Goal: Complete application form

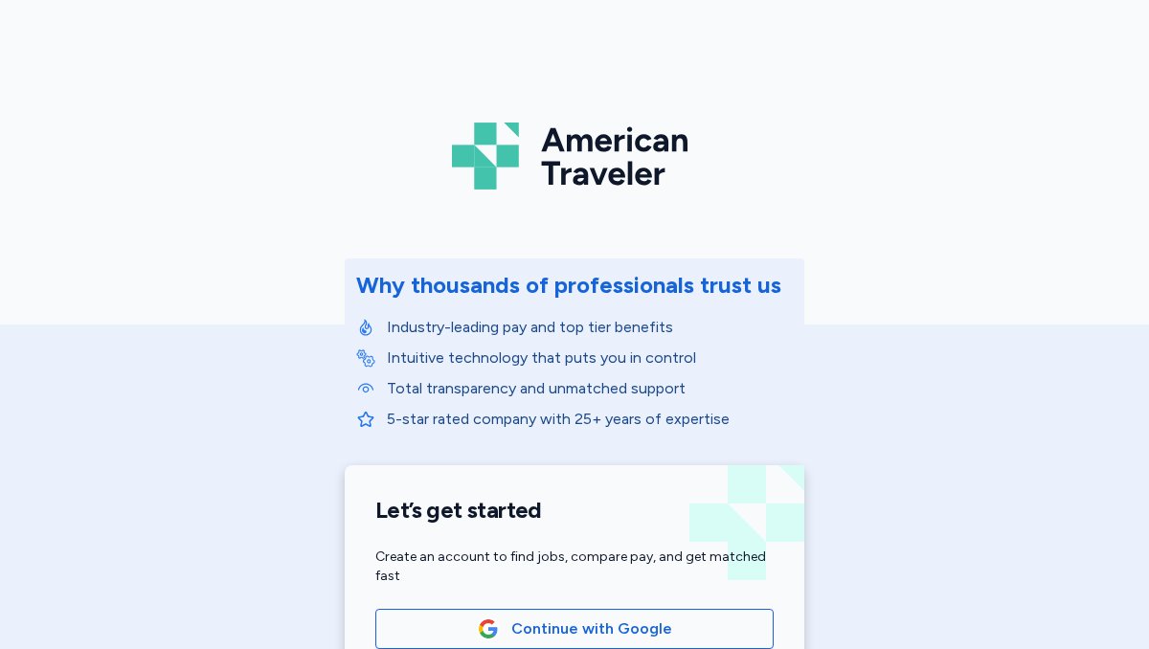
scroll to position [208, 0]
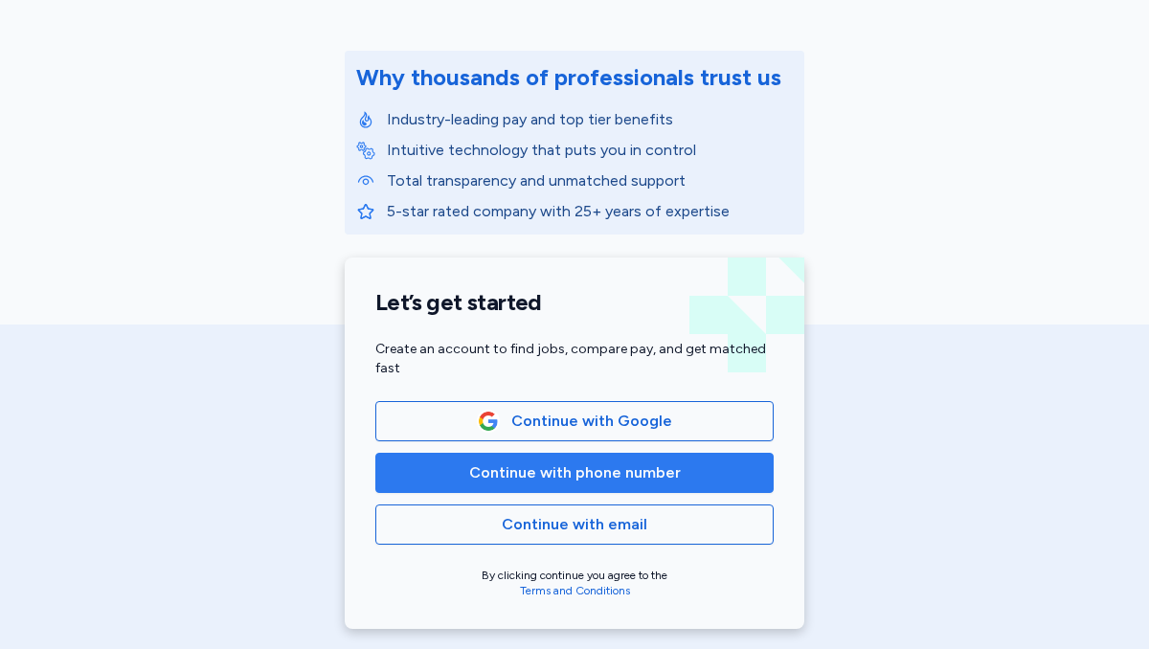
click at [584, 480] on span "Continue with phone number" at bounding box center [575, 472] width 212 height 23
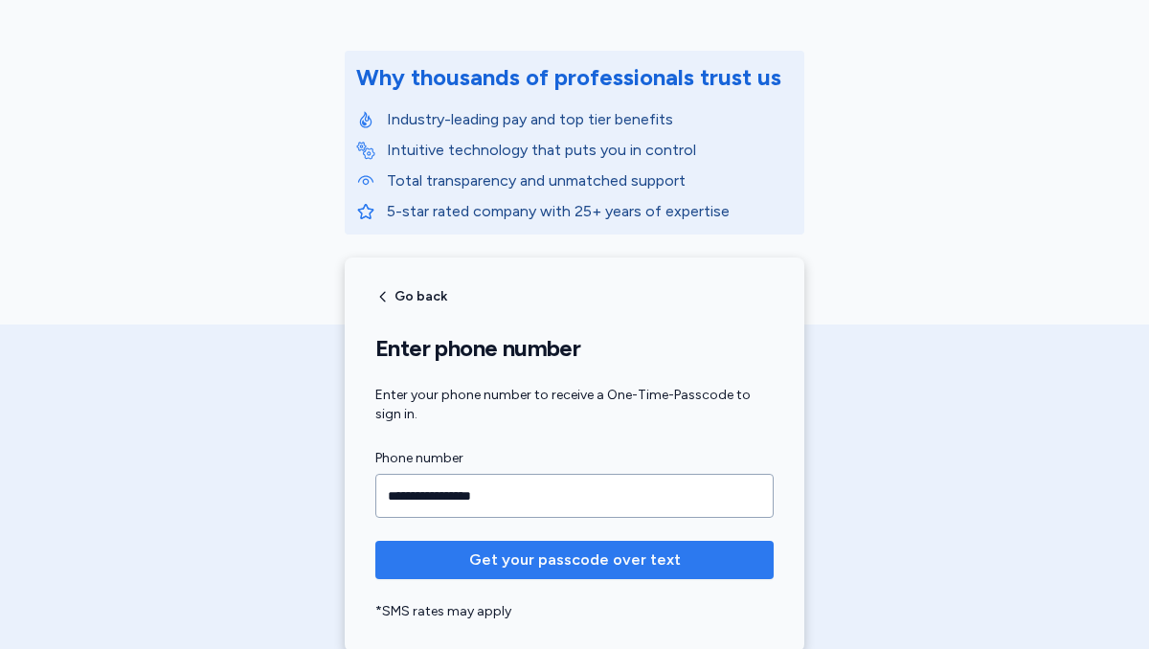
type input "**********"
click at [607, 565] on span "Get your passcode over text" at bounding box center [575, 560] width 212 height 23
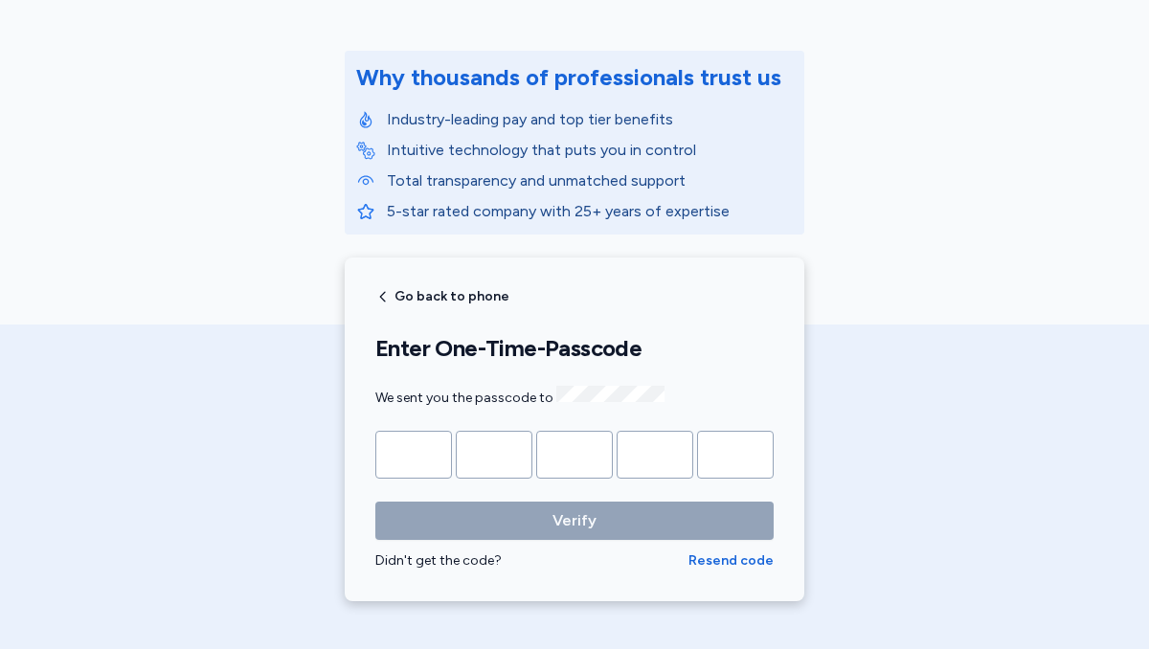
type input "*"
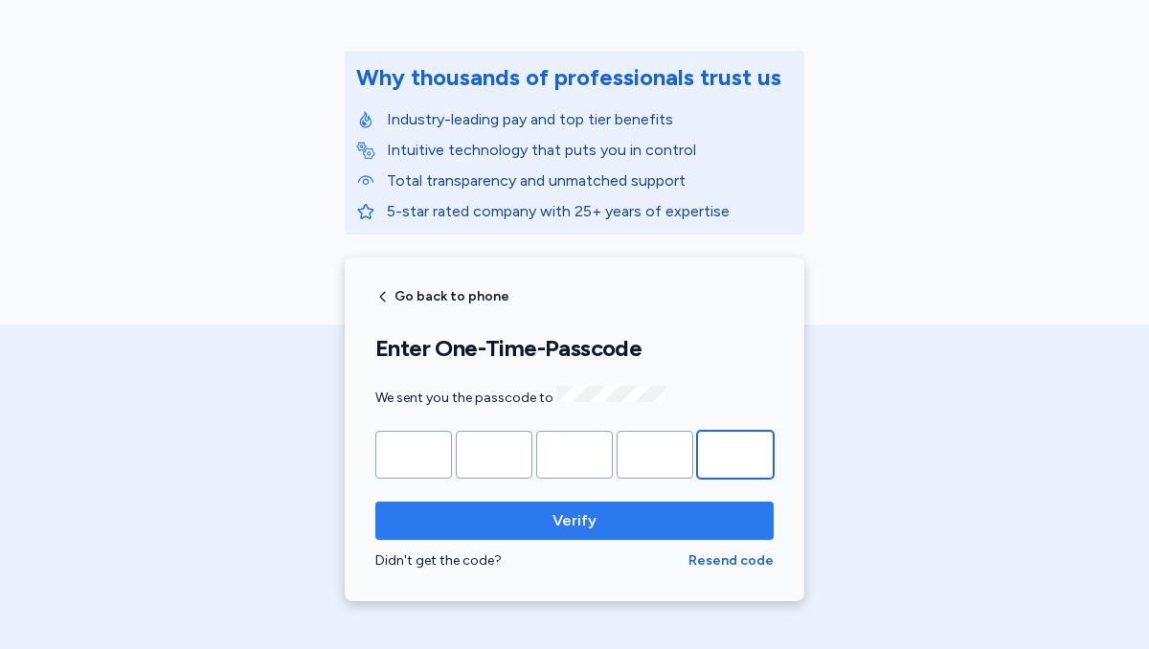
type input "*"
click at [621, 529] on button "Verify" at bounding box center [574, 521] width 398 height 38
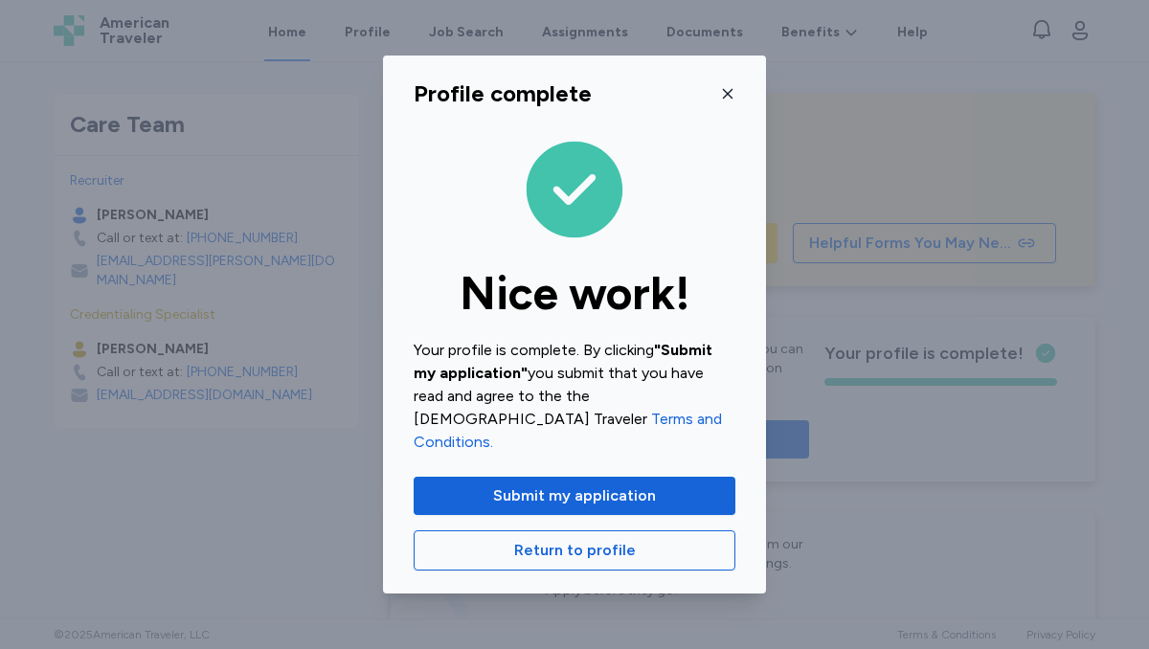
click at [732, 101] on icon "button" at bounding box center [727, 93] width 15 height 15
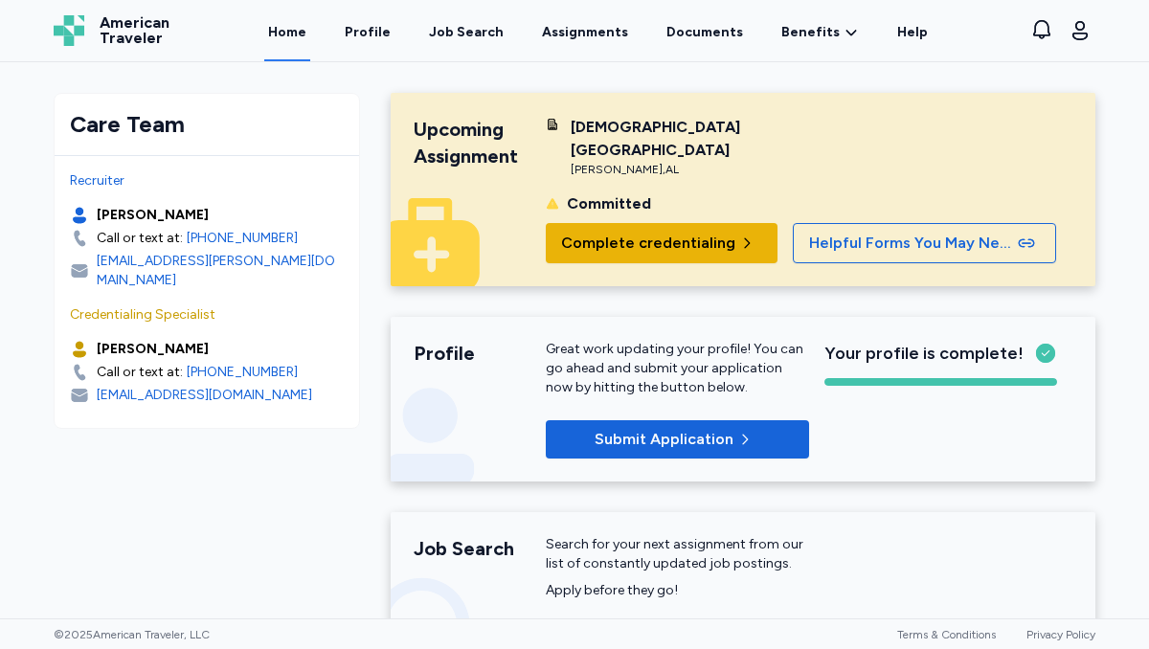
click at [664, 232] on span "Complete credentialing" at bounding box center [648, 243] width 174 height 23
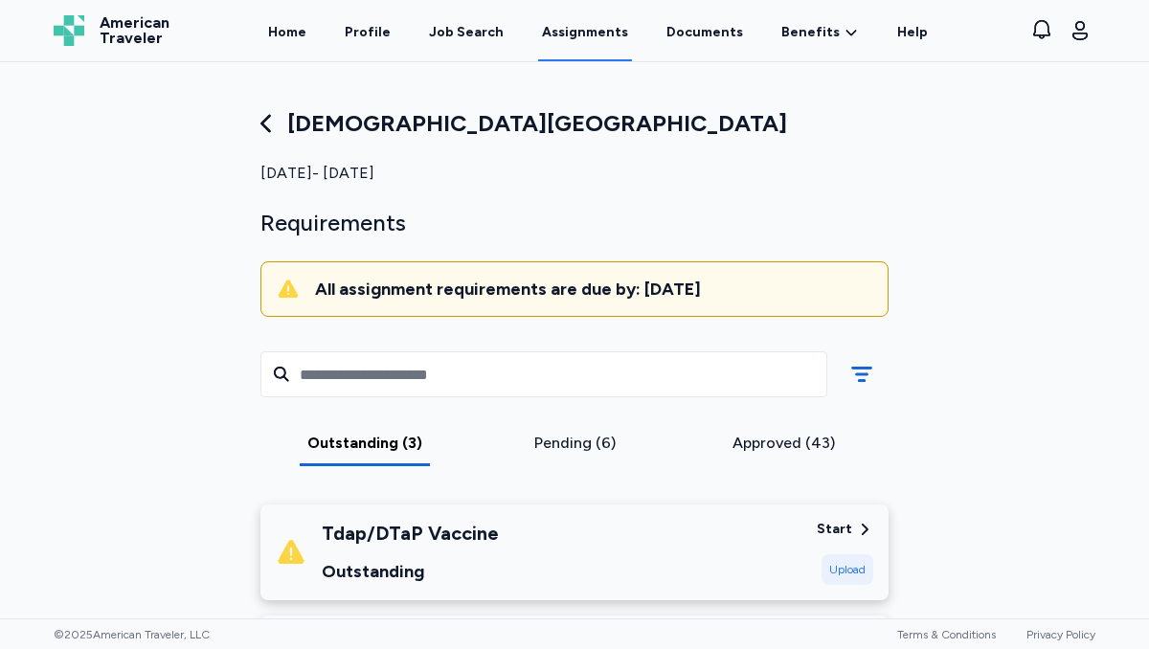
click at [580, 435] on div "Pending (6)" at bounding box center [575, 443] width 194 height 23
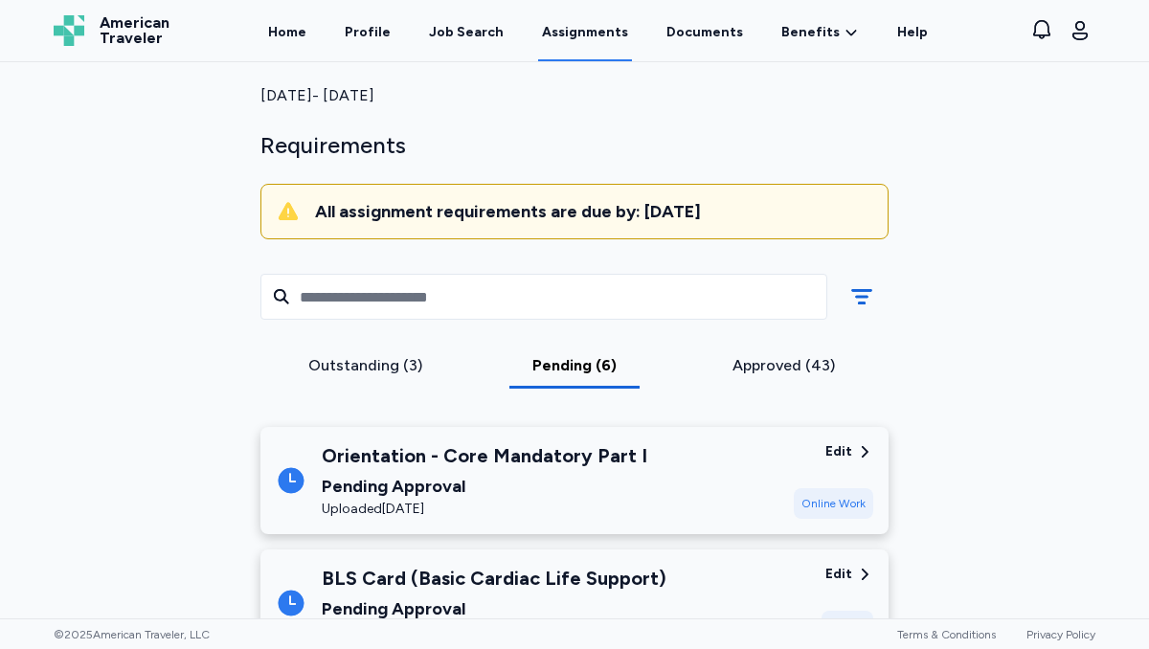
scroll to position [100, 0]
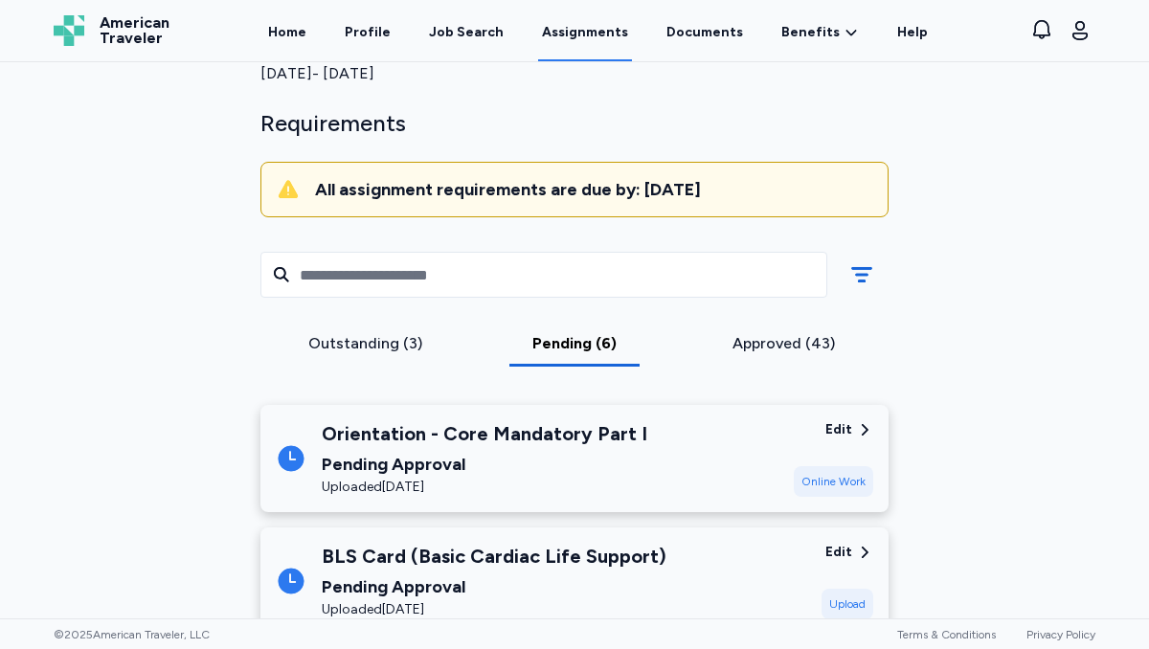
click at [845, 423] on div "Edit" at bounding box center [838, 429] width 27 height 19
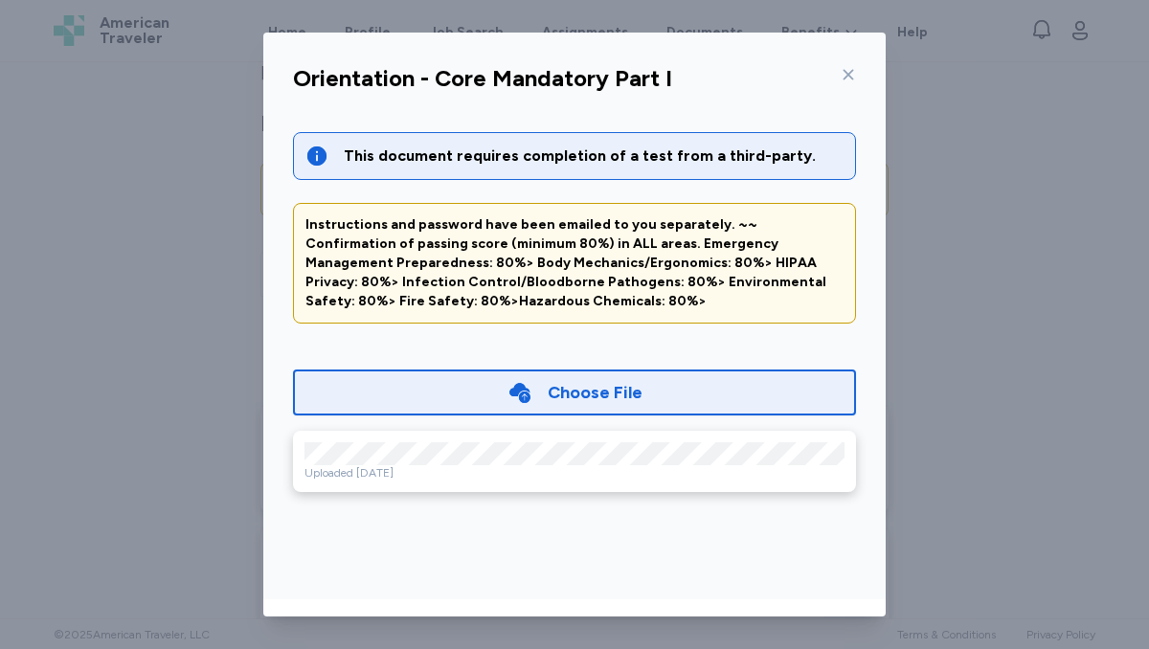
click at [592, 375] on div "Choose File" at bounding box center [574, 393] width 563 height 46
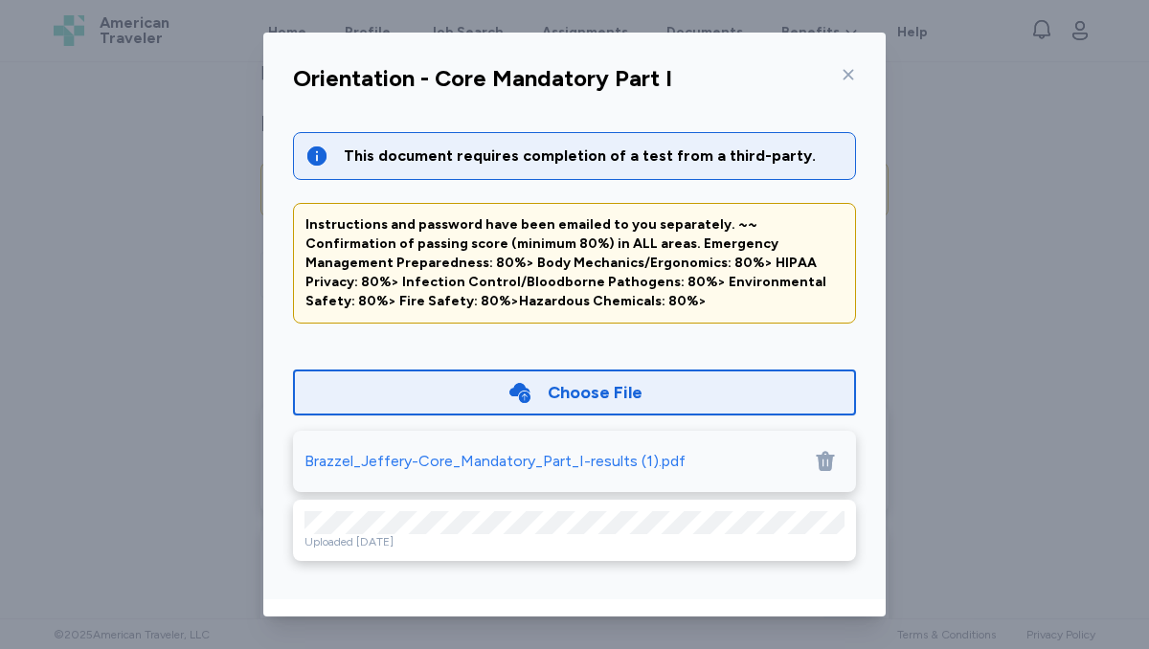
scroll to position [86, 0]
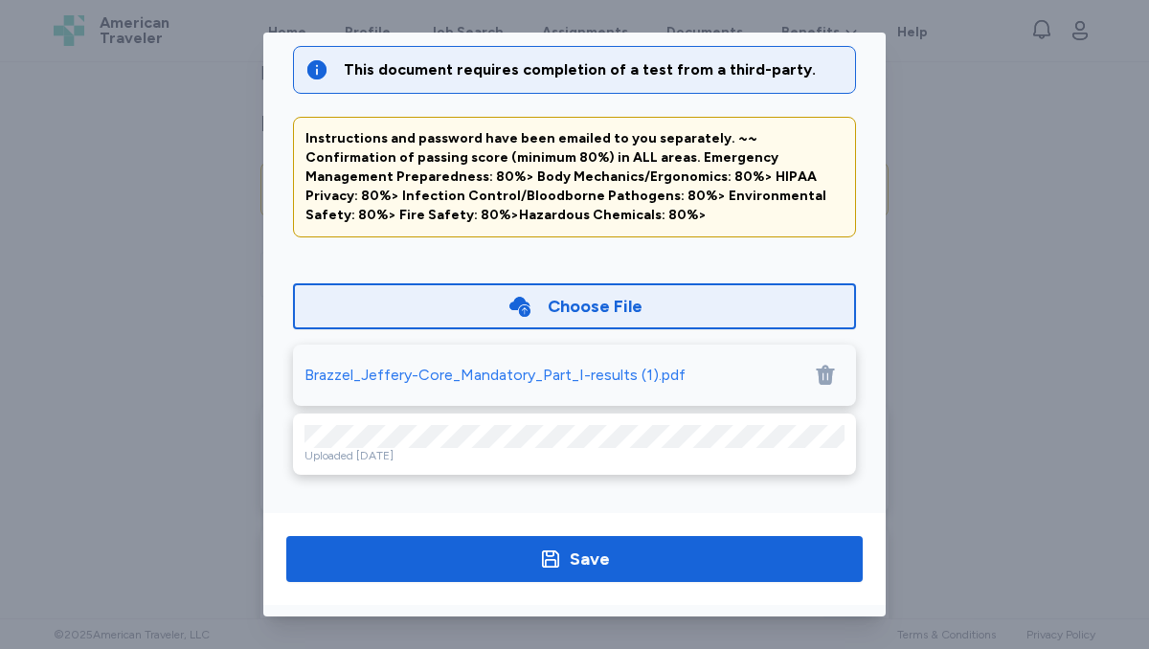
click at [825, 369] on icon at bounding box center [825, 375] width 18 height 20
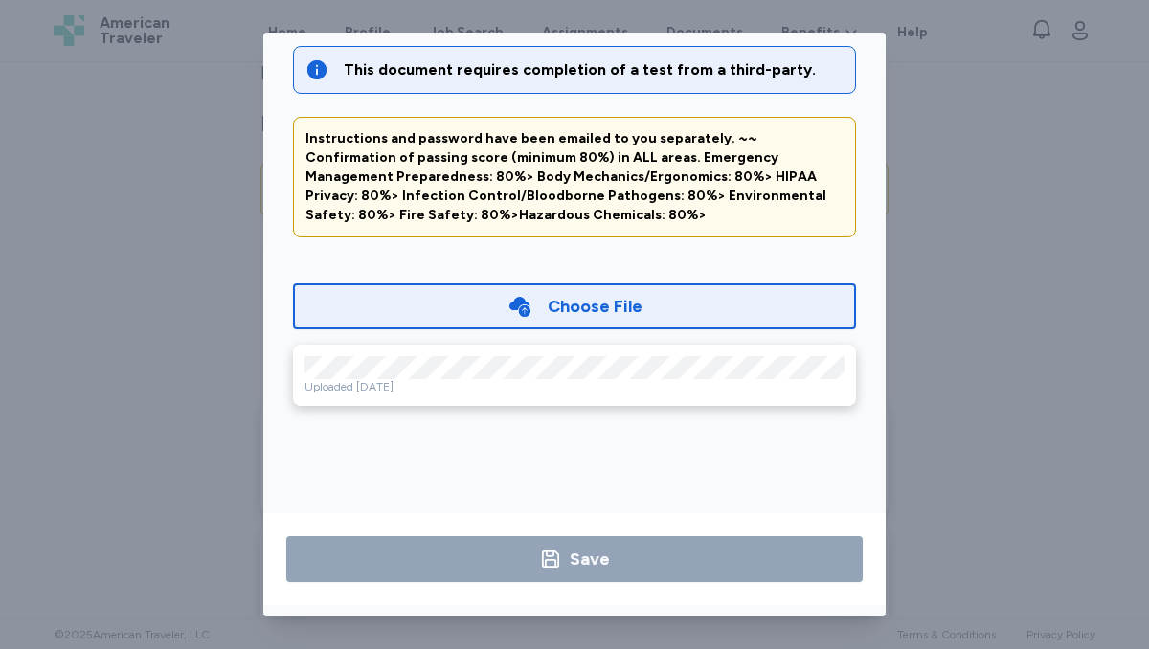
click at [568, 318] on div "Choose File" at bounding box center [574, 306] width 563 height 46
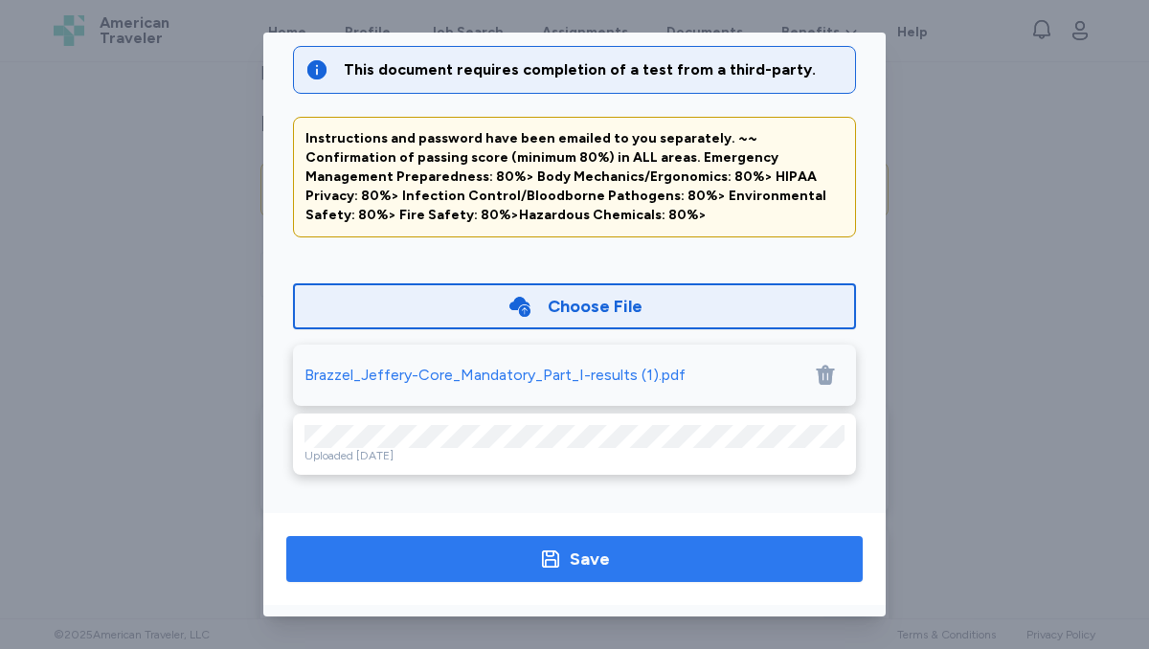
click at [659, 572] on button "Save" at bounding box center [574, 559] width 576 height 46
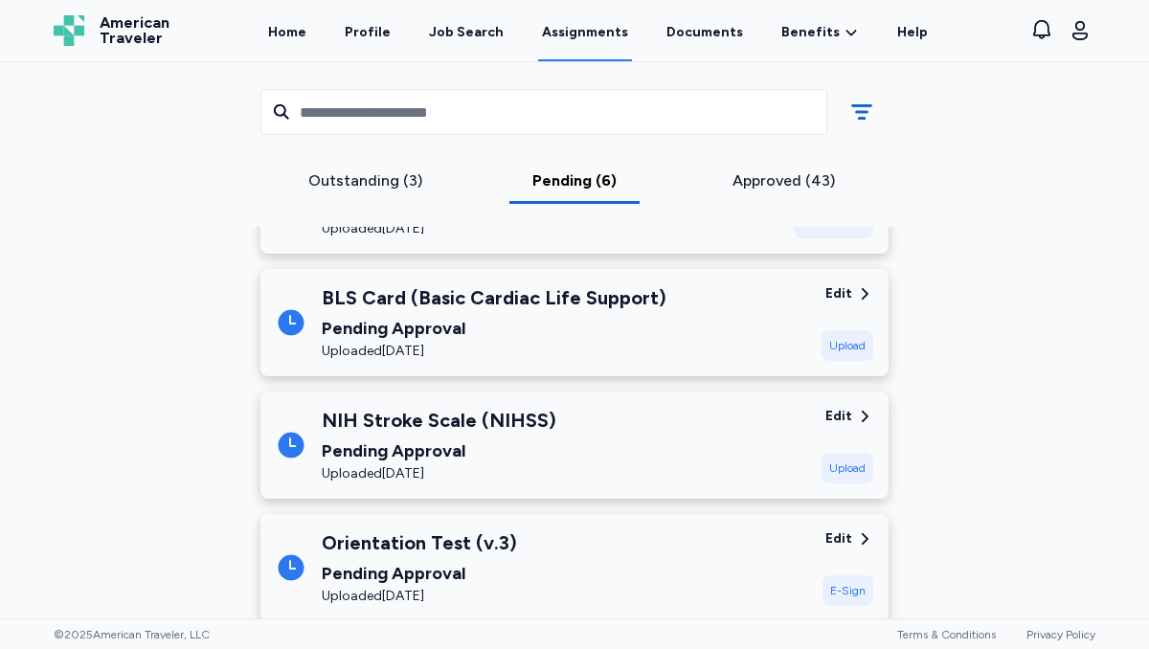
scroll to position [0, 0]
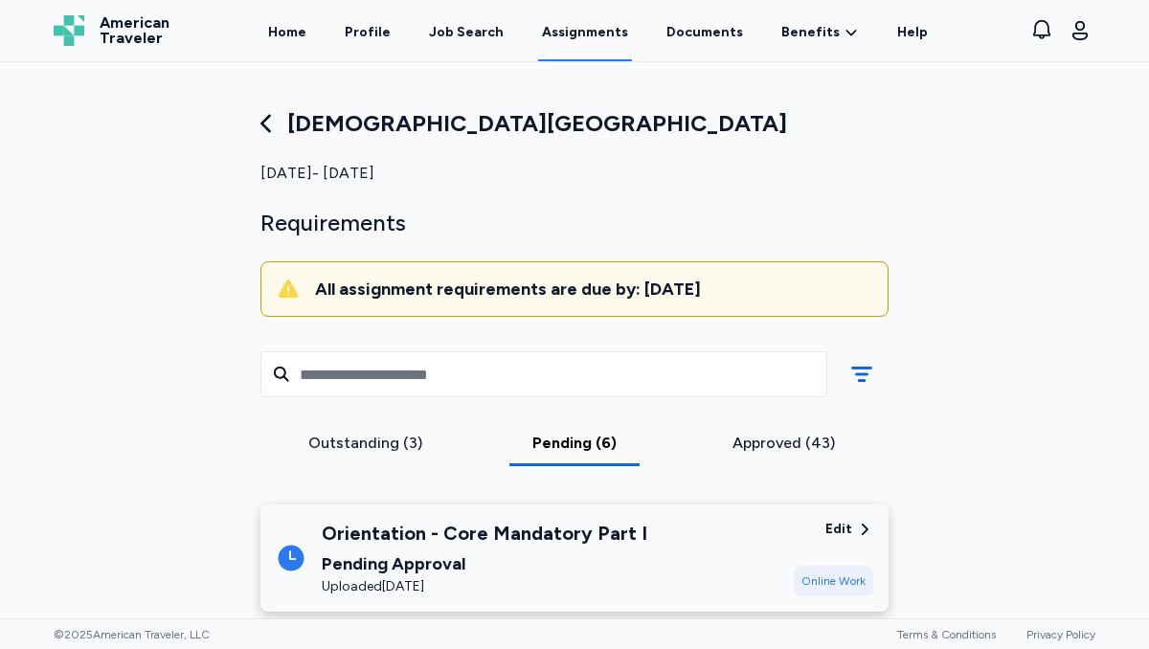
click at [328, 441] on div "Outstanding (3)" at bounding box center [365, 443] width 194 height 23
